Goal: Task Accomplishment & Management: Use online tool/utility

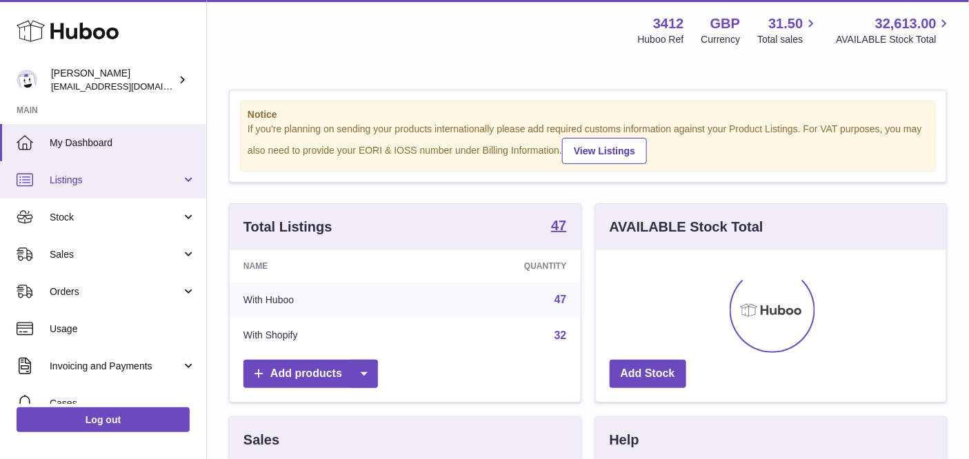
scroll to position [214, 352]
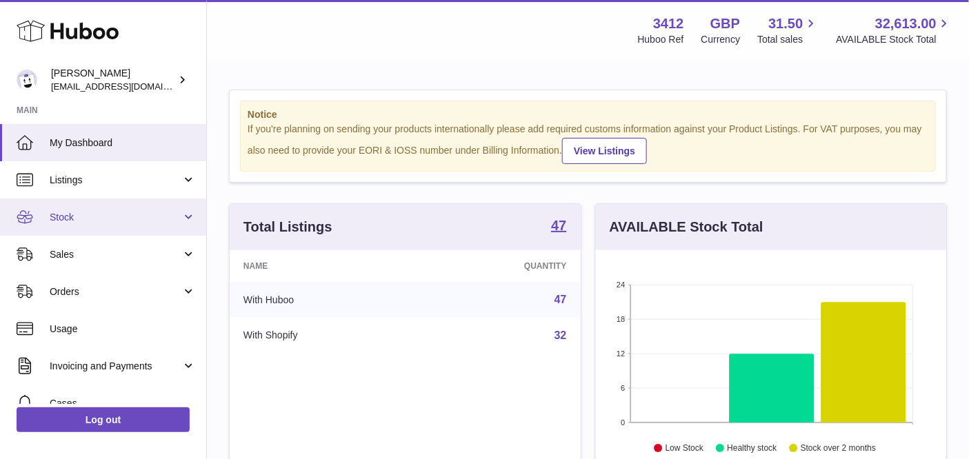
click at [80, 221] on span "Stock" at bounding box center [116, 217] width 132 height 13
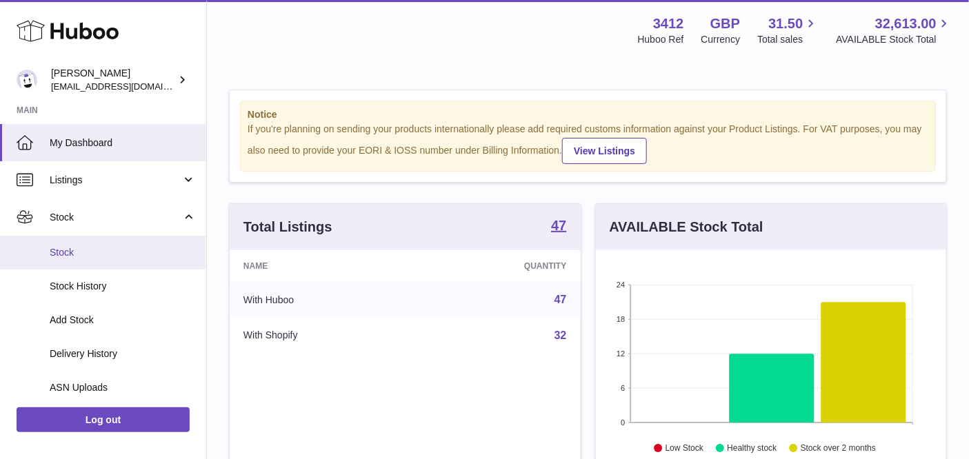
click at [92, 252] on span "Stock" at bounding box center [123, 252] width 146 height 13
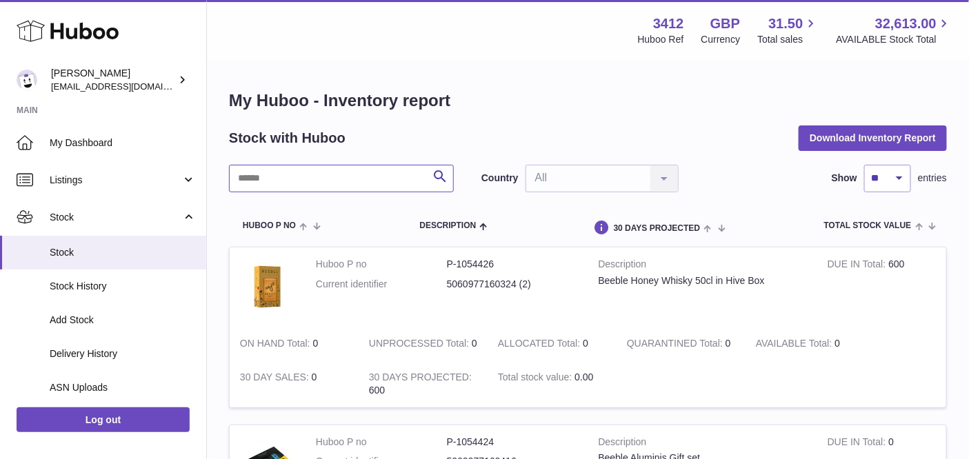
click at [327, 179] on input "text" at bounding box center [341, 179] width 225 height 28
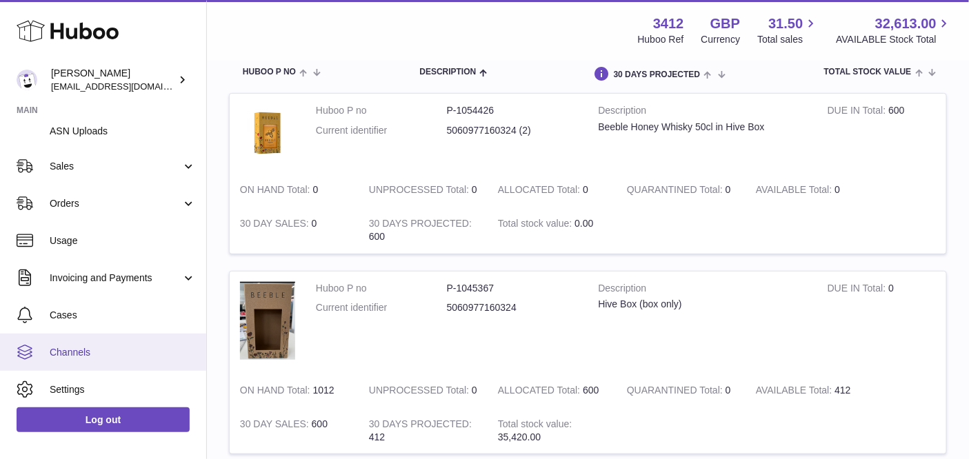
scroll to position [297, 0]
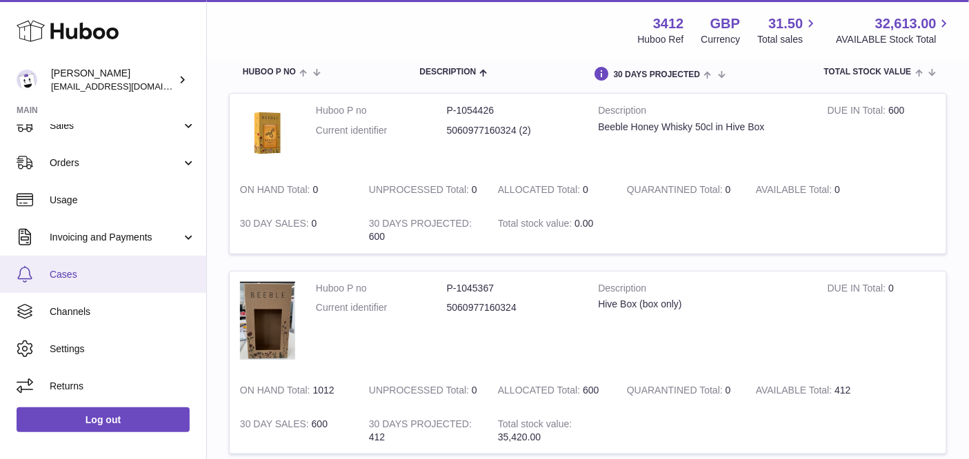
type input "****"
click at [99, 269] on span "Cases" at bounding box center [123, 274] width 146 height 13
